Goal: Go to known website: Go to known website

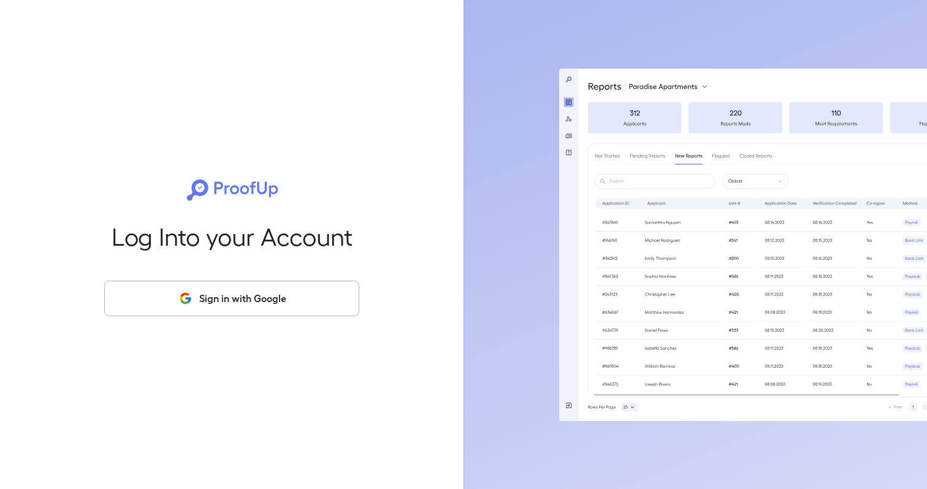
click at [292, 291] on button "Sign in with Google" at bounding box center [231, 299] width 255 height 36
